Goal: Find specific page/section: Find specific page/section

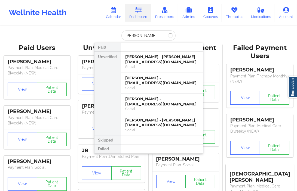
type input "[PERSON_NAME]"
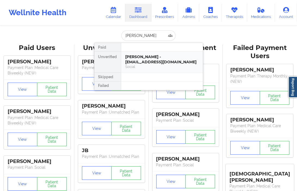
click at [154, 59] on div "[PERSON_NAME] - [EMAIL_ADDRESS][DOMAIN_NAME]" at bounding box center [161, 59] width 73 height 10
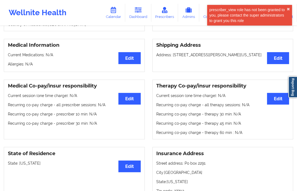
scroll to position [93, 0]
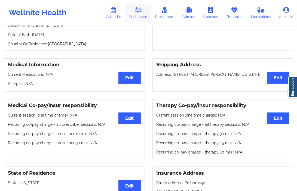
click at [135, 10] on link "Dashboard" at bounding box center [138, 13] width 26 height 18
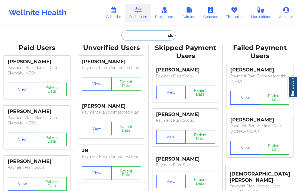
click at [138, 36] on input "text" at bounding box center [148, 35] width 54 height 10
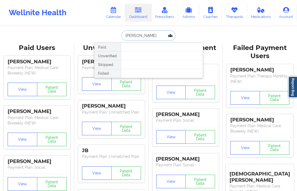
click at [134, 37] on input "[PERSON_NAME]" at bounding box center [148, 35] width 54 height 10
click at [124, 34] on input "[PERSON_NAME]" at bounding box center [148, 35] width 54 height 10
type input "[PERSON_NAME]"
